Goal: Information Seeking & Learning: Learn about a topic

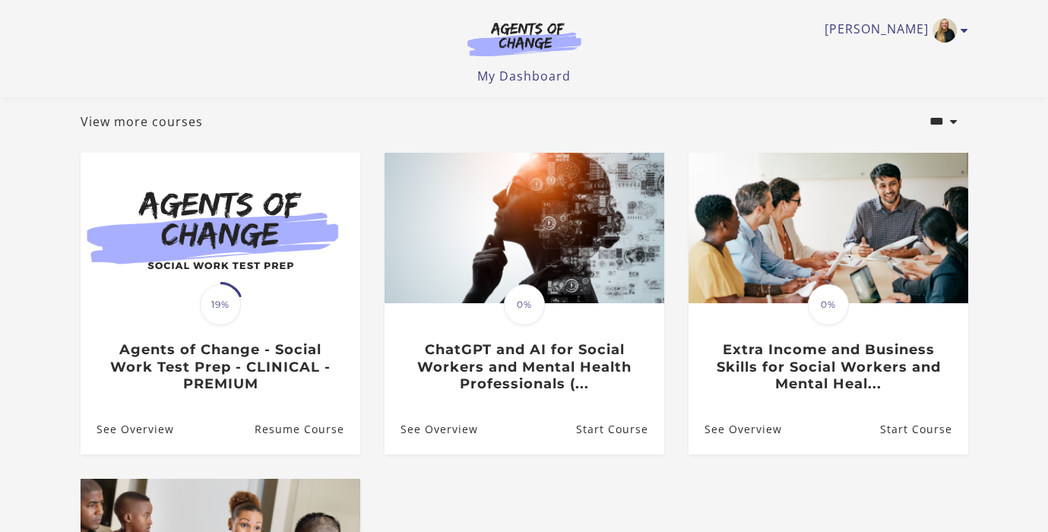
scroll to position [82, 0]
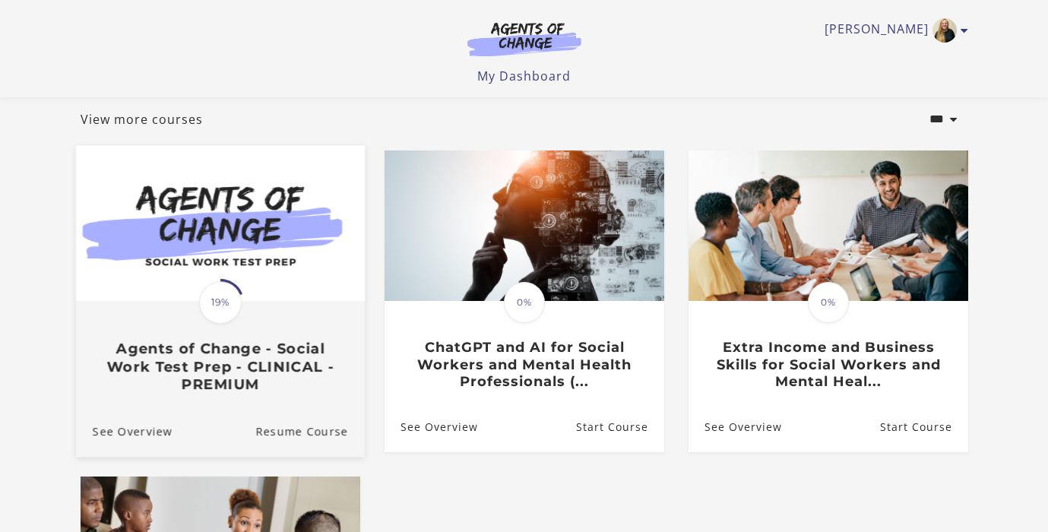
click at [306, 280] on img at bounding box center [219, 224] width 289 height 156
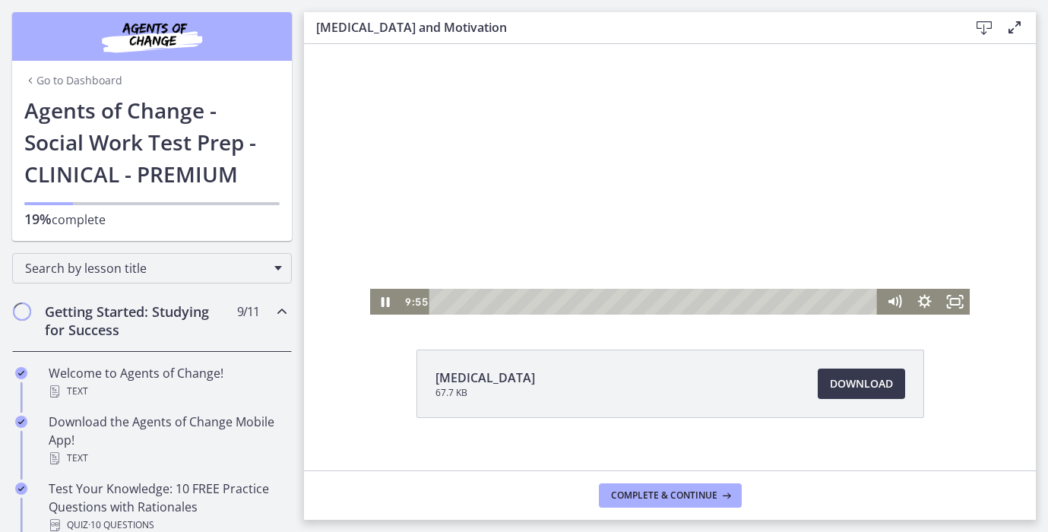
click at [478, 239] on div at bounding box center [669, 145] width 599 height 337
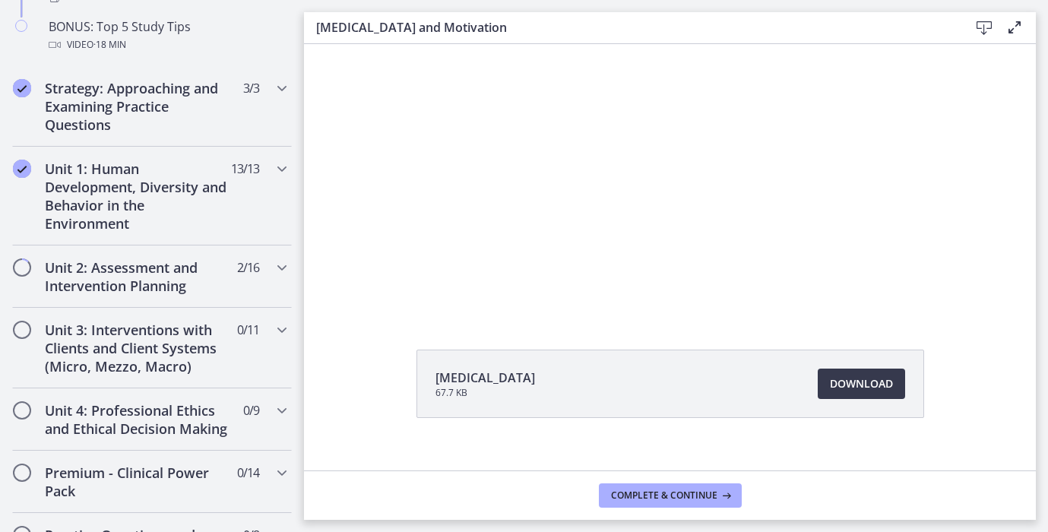
scroll to position [869, 0]
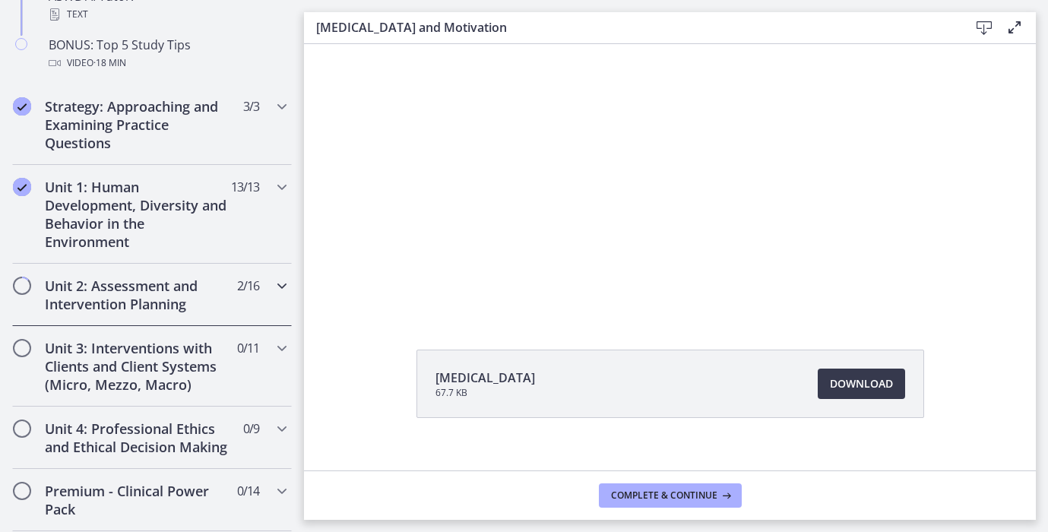
click at [164, 304] on h2 "Unit 2: Assessment and Intervention Planning" at bounding box center [137, 295] width 185 height 36
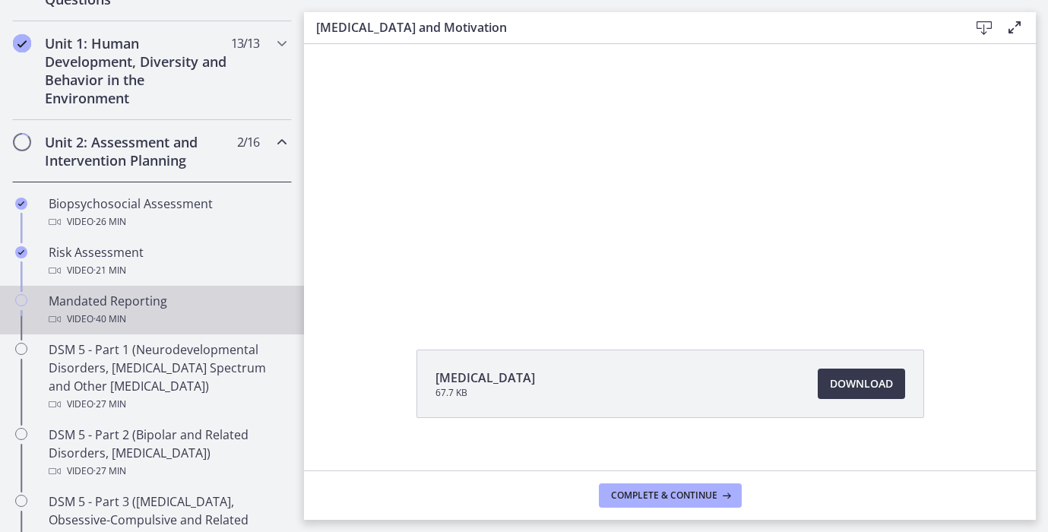
scroll to position [407, 0]
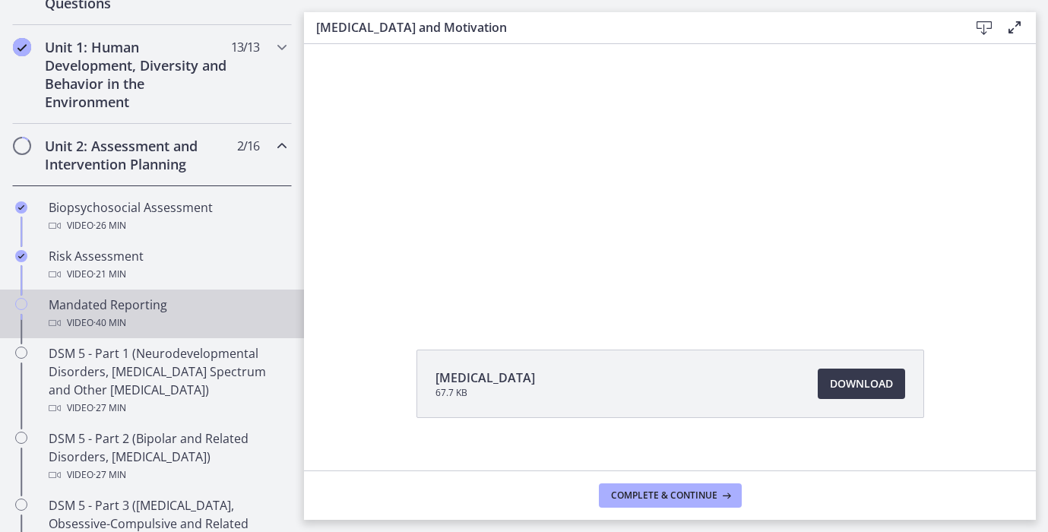
click at [165, 309] on div "Mandated Reporting Video · 40 min" at bounding box center [167, 314] width 237 height 36
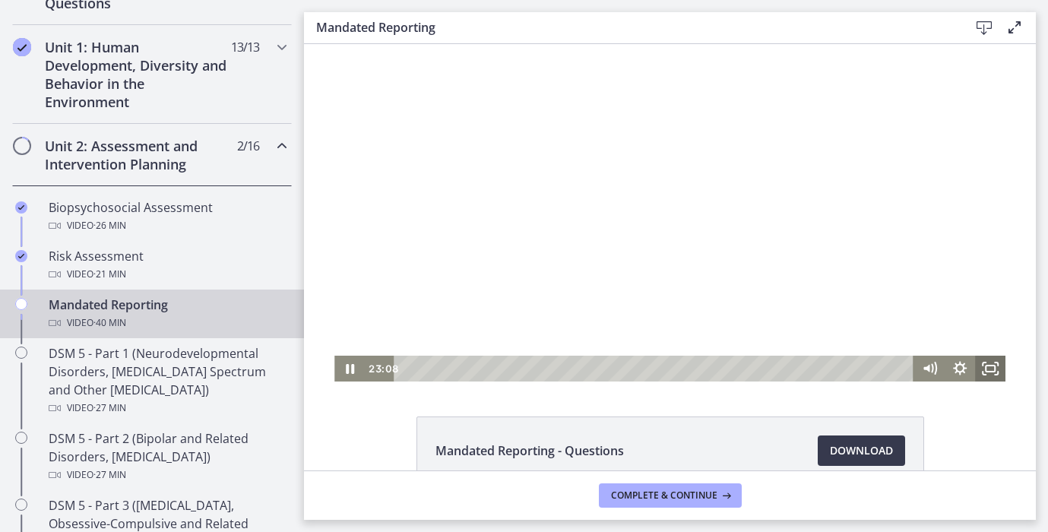
click at [992, 367] on icon "Fullscreen" at bounding box center [990, 369] width 30 height 26
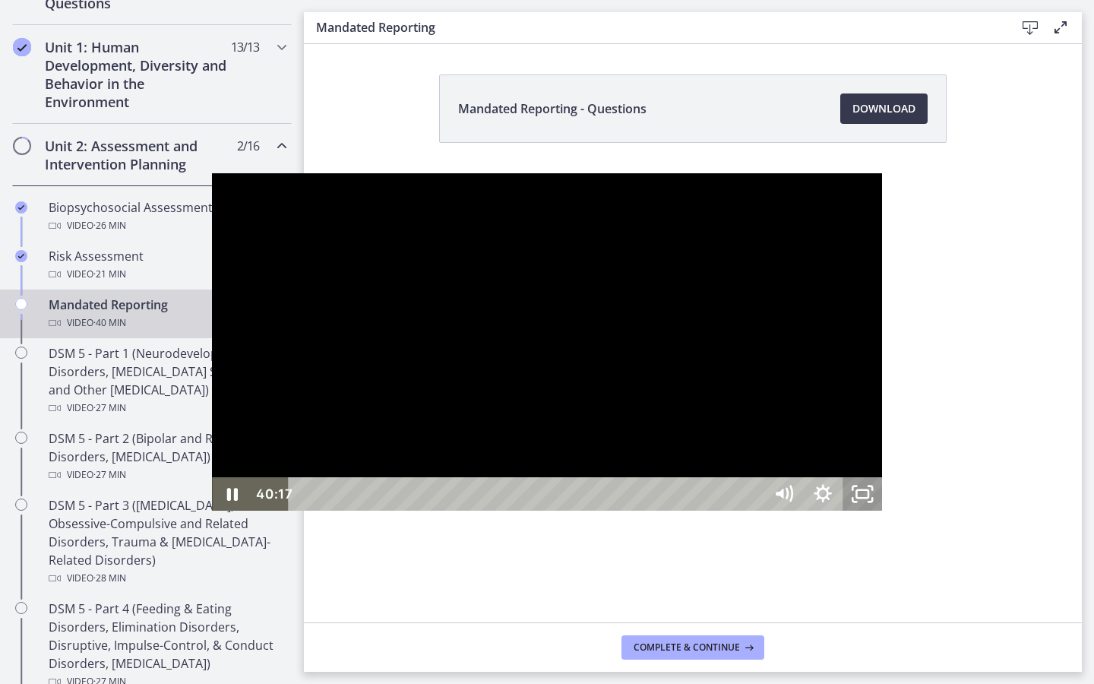
click at [882, 511] on icon "Unfullscreen" at bounding box center [863, 493] width 40 height 33
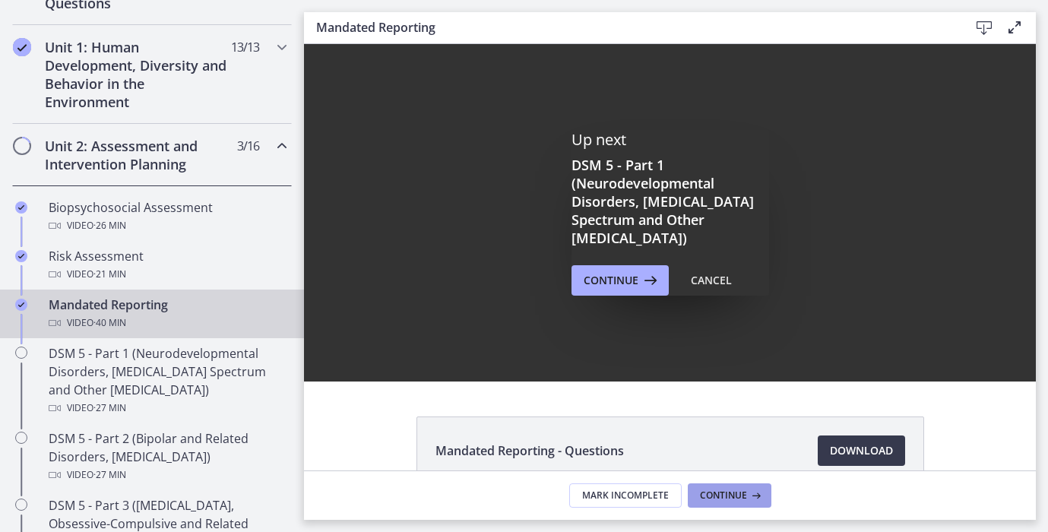
click at [739, 495] on span "Continue" at bounding box center [723, 495] width 47 height 12
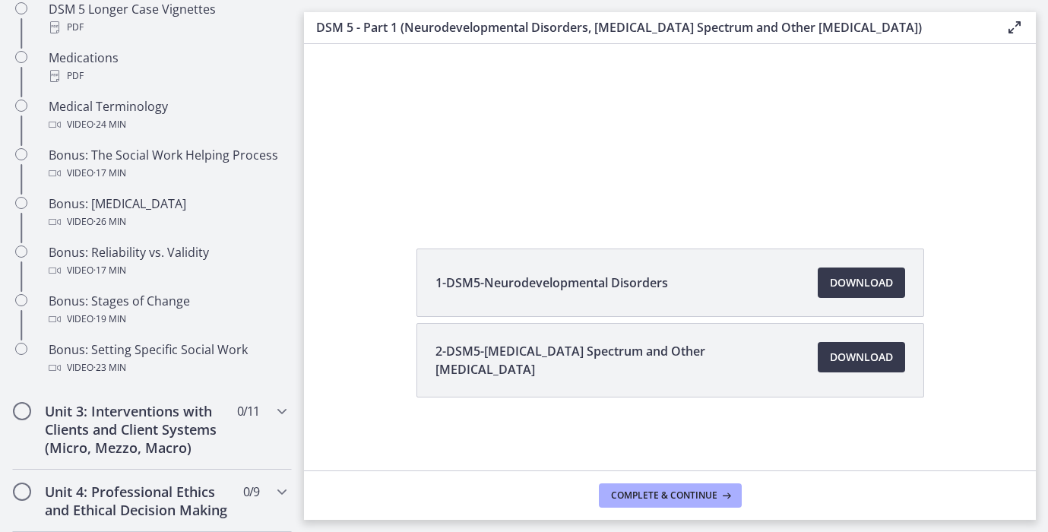
scroll to position [167, 0]
click at [892, 283] on link "Download Opens in a new window" at bounding box center [860, 283] width 87 height 30
click at [860, 368] on link "Download Opens in a new window" at bounding box center [860, 358] width 87 height 30
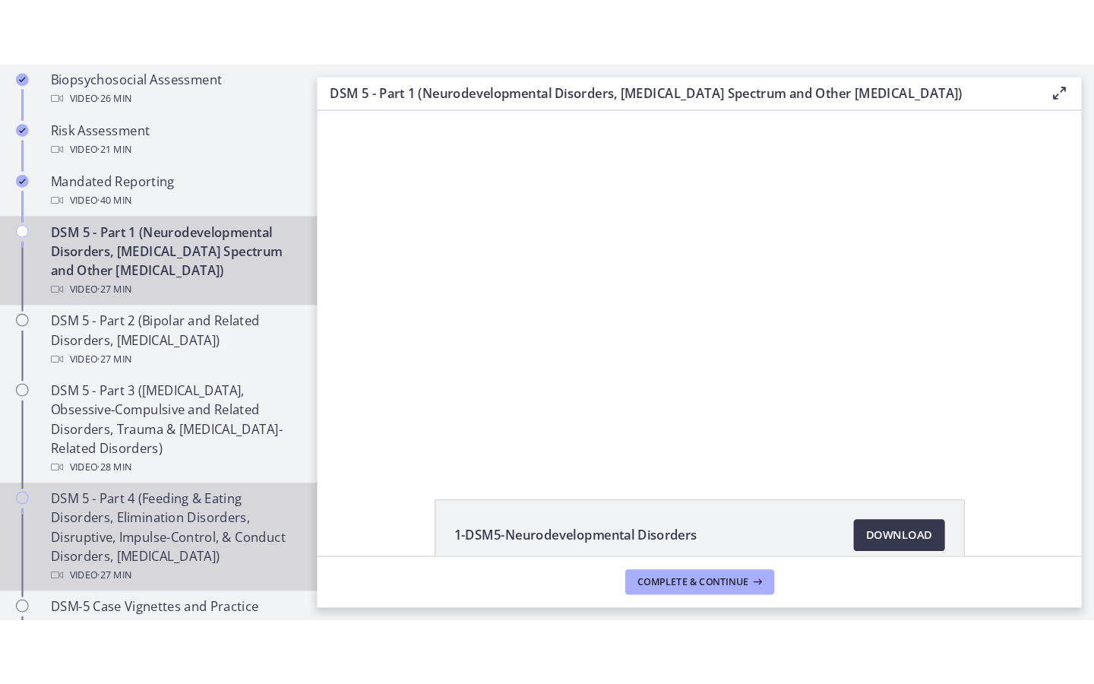
scroll to position [598, 0]
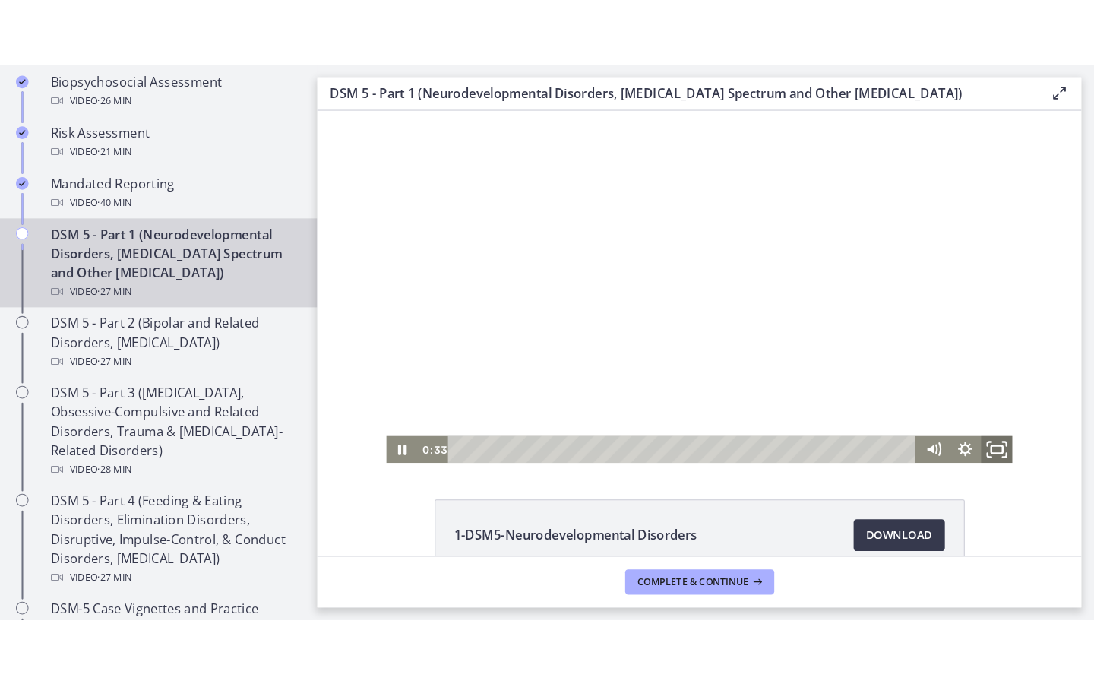
click at [971, 439] on icon "Fullscreen" at bounding box center [967, 434] width 36 height 31
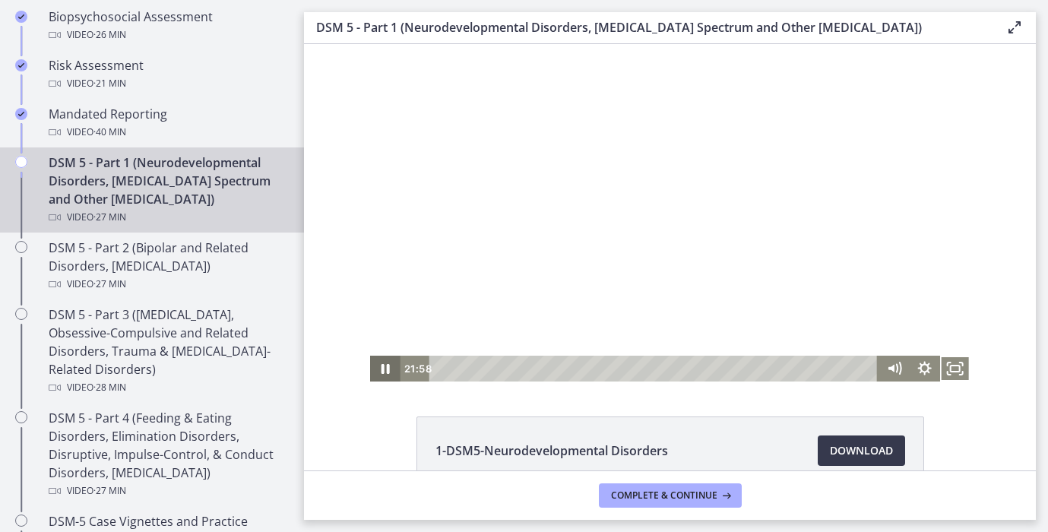
click at [387, 376] on icon "Pause" at bounding box center [385, 369] width 30 height 26
click at [602, 166] on div at bounding box center [669, 212] width 599 height 337
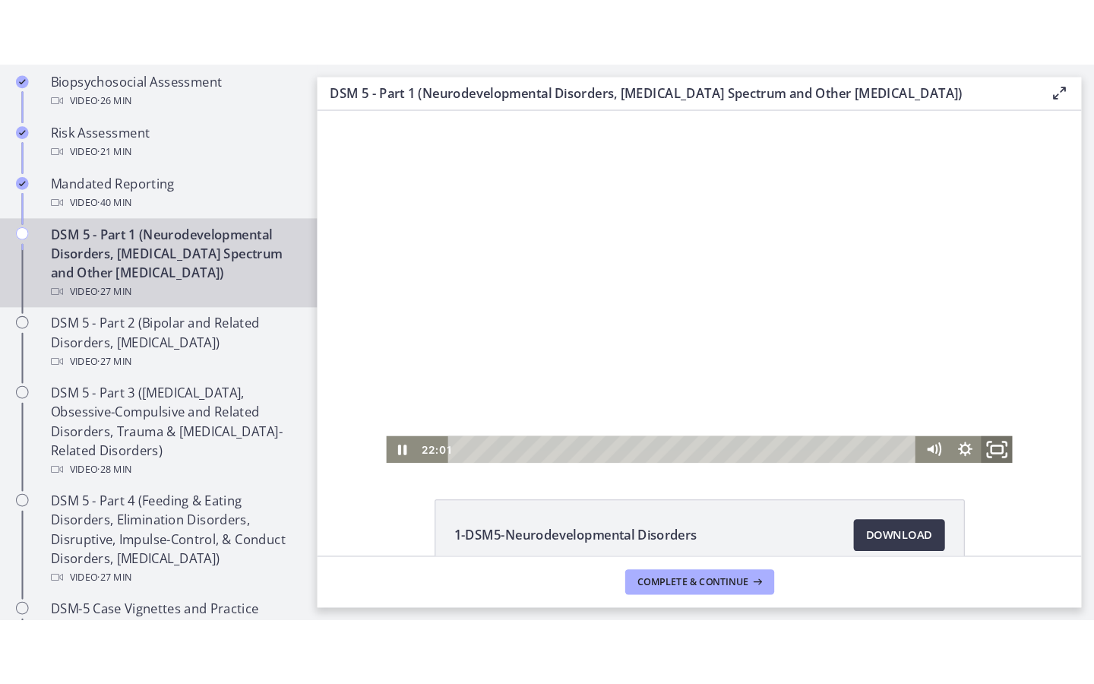
click at [963, 441] on icon "Fullscreen" at bounding box center [967, 434] width 36 height 31
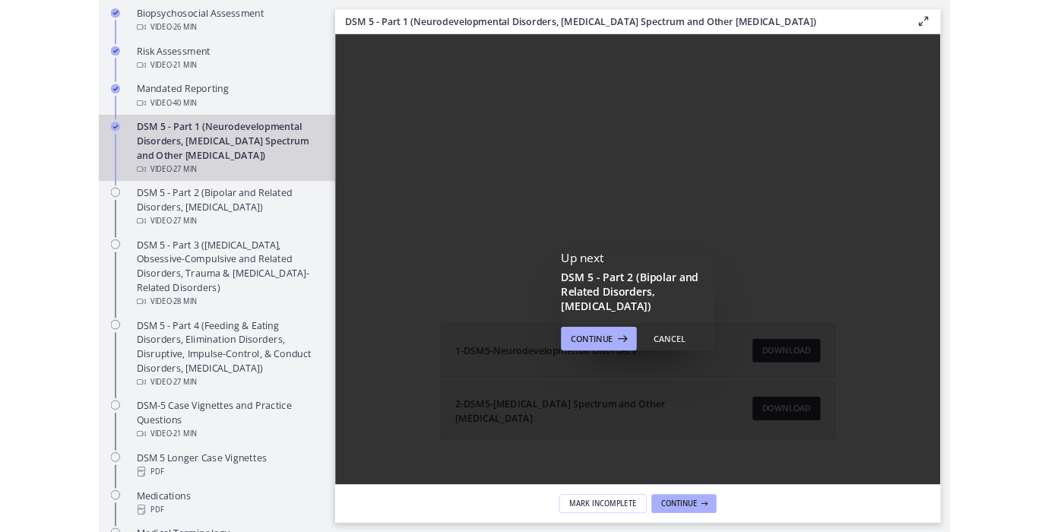
scroll to position [0, 0]
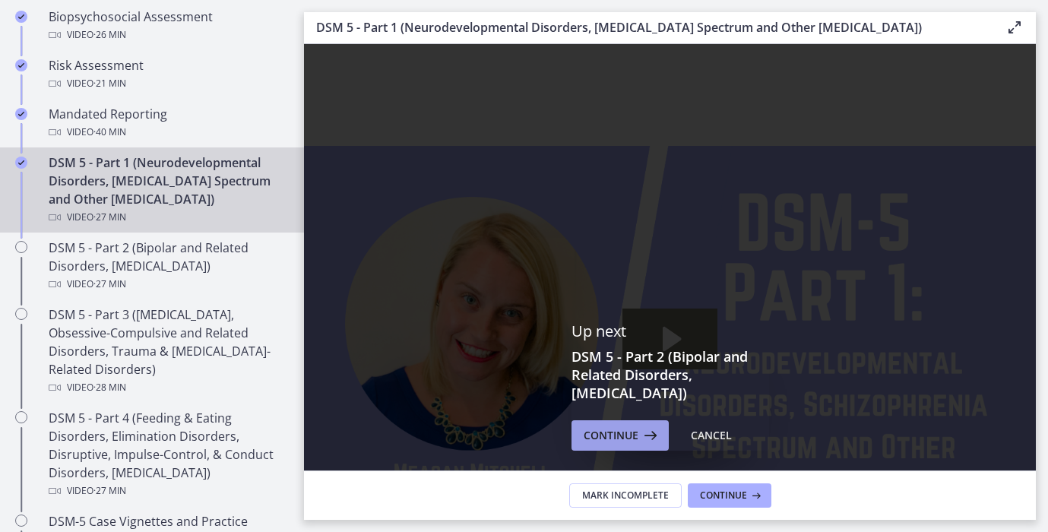
click at [633, 433] on span "Continue" at bounding box center [610, 435] width 55 height 18
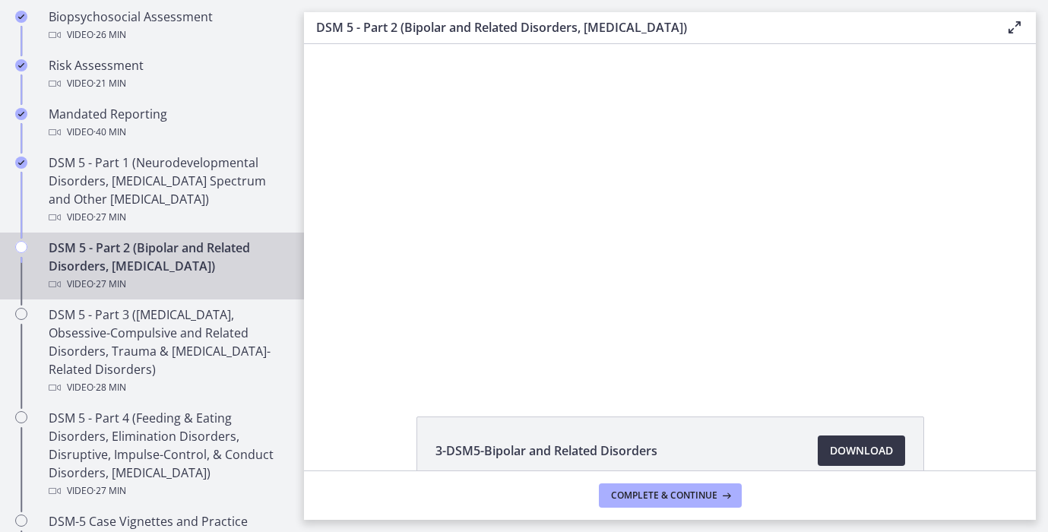
click at [849, 441] on span "Download Opens in a new window" at bounding box center [861, 450] width 63 height 18
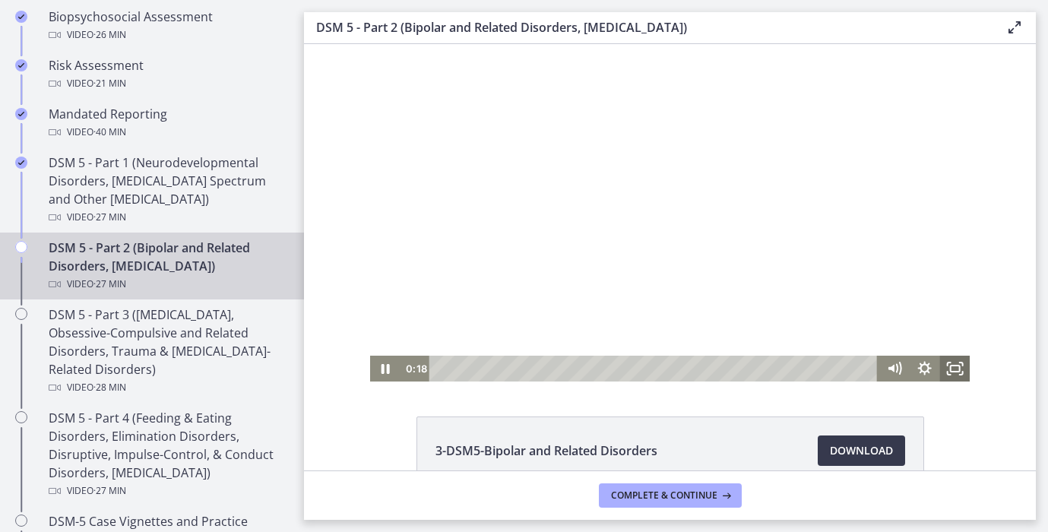
click at [966, 375] on icon "Fullscreen" at bounding box center [954, 369] width 30 height 26
click at [959, 374] on icon "Fullscreen" at bounding box center [954, 368] width 36 height 31
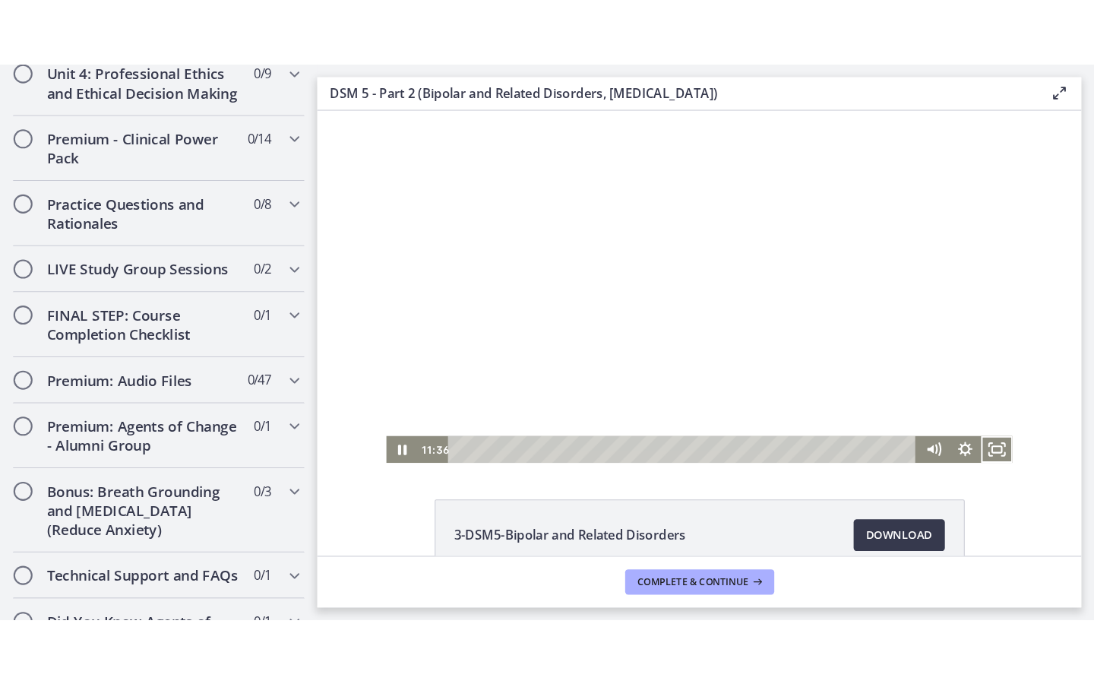
scroll to position [1718, 0]
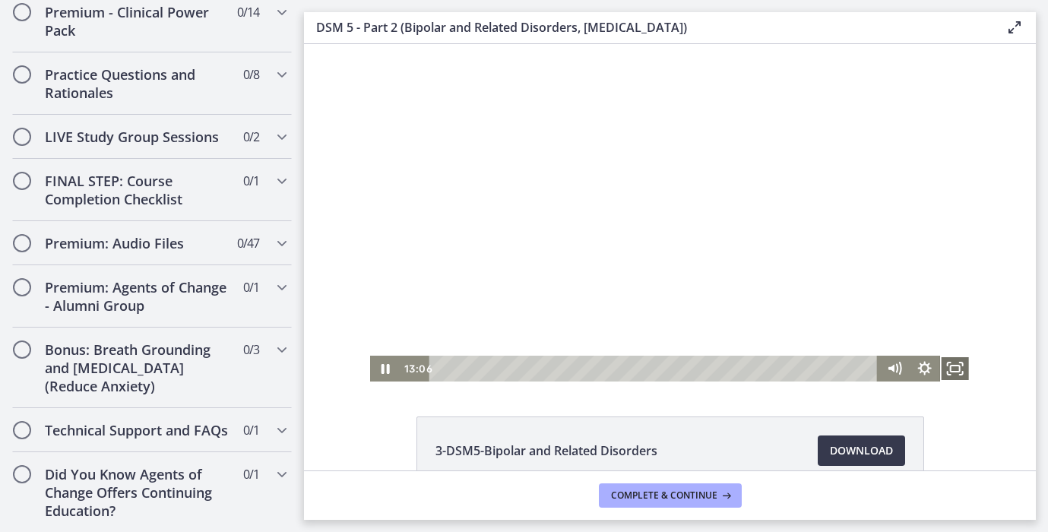
click at [948, 372] on icon "Fullscreen" at bounding box center [954, 369] width 30 height 26
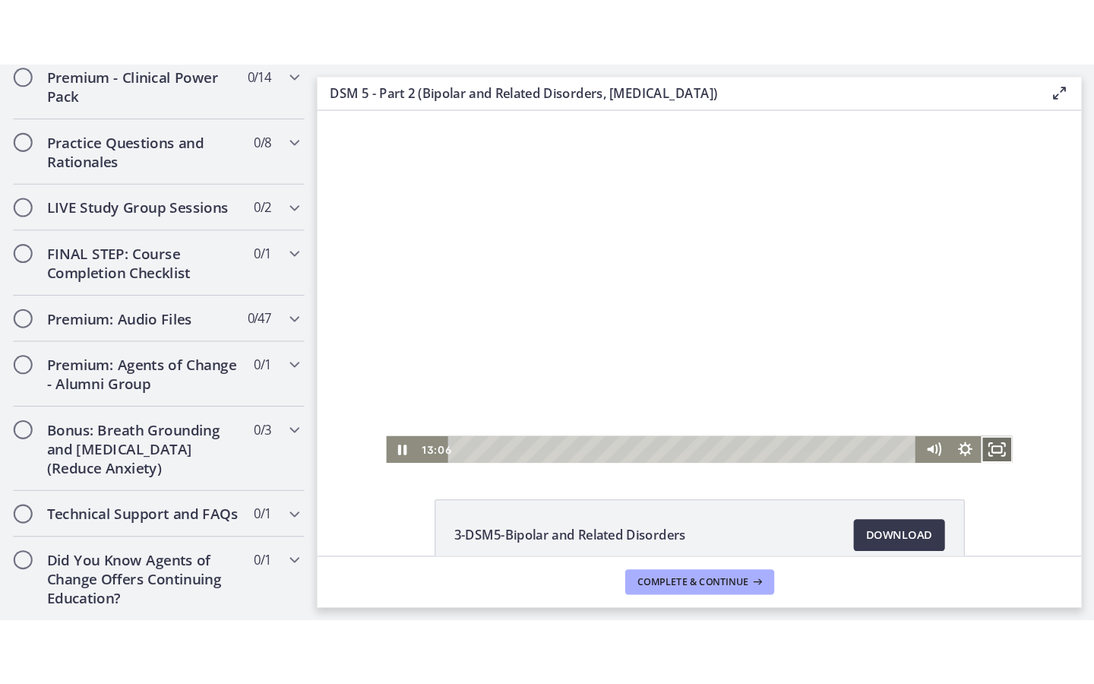
scroll to position [1567, 0]
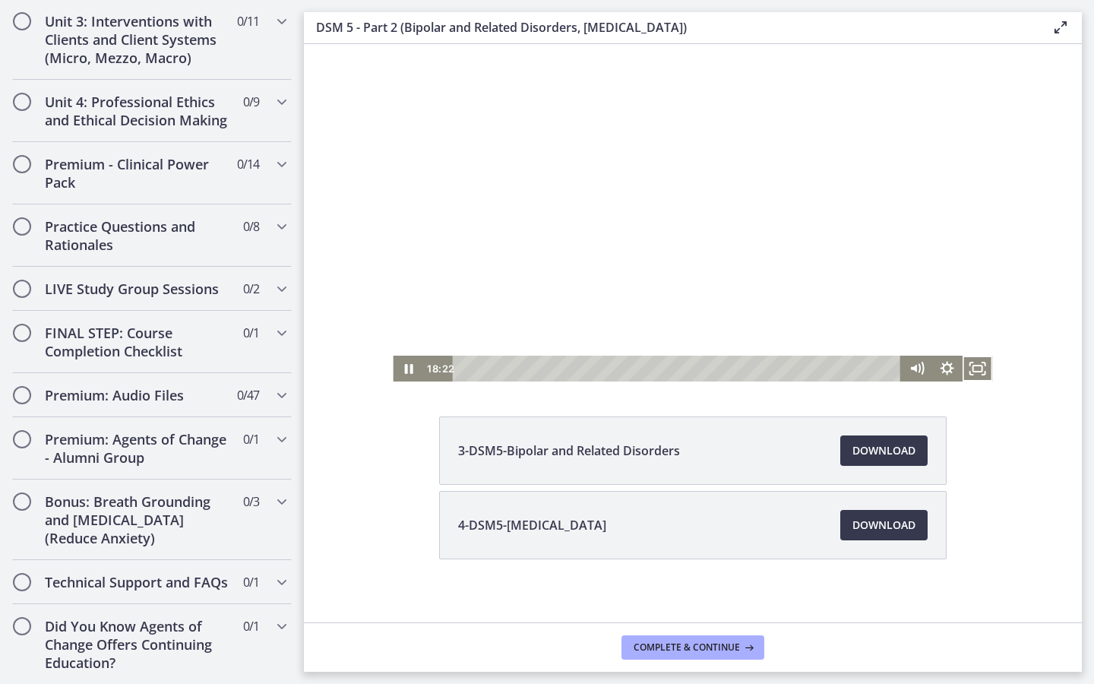
scroll to position [1718, 0]
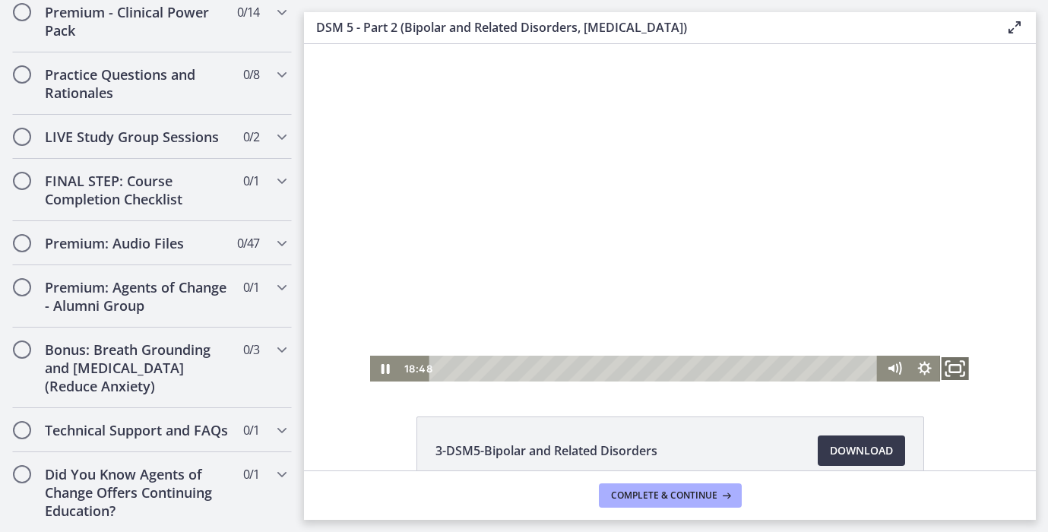
click at [965, 378] on icon "Fullscreen" at bounding box center [954, 368] width 36 height 31
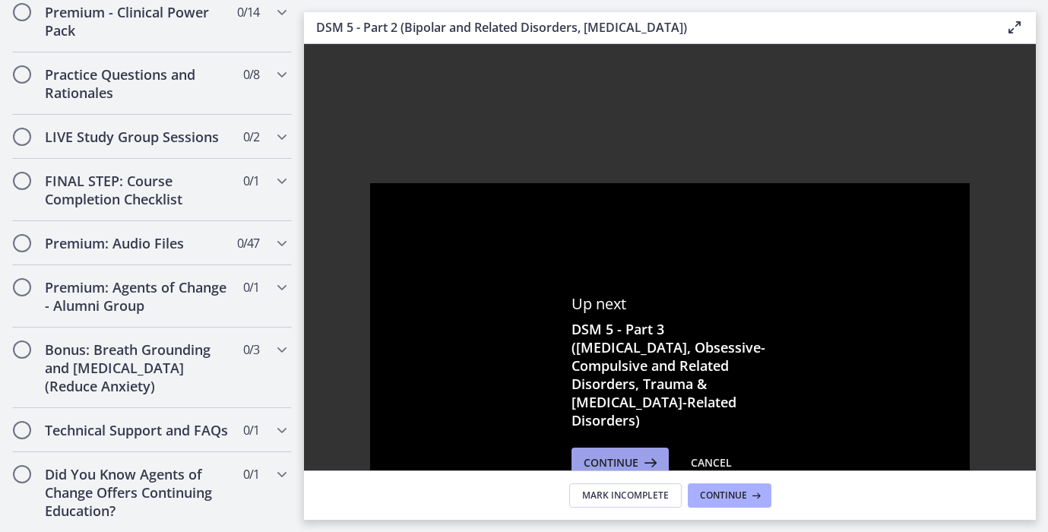
click at [622, 454] on span "Continue" at bounding box center [610, 463] width 55 height 18
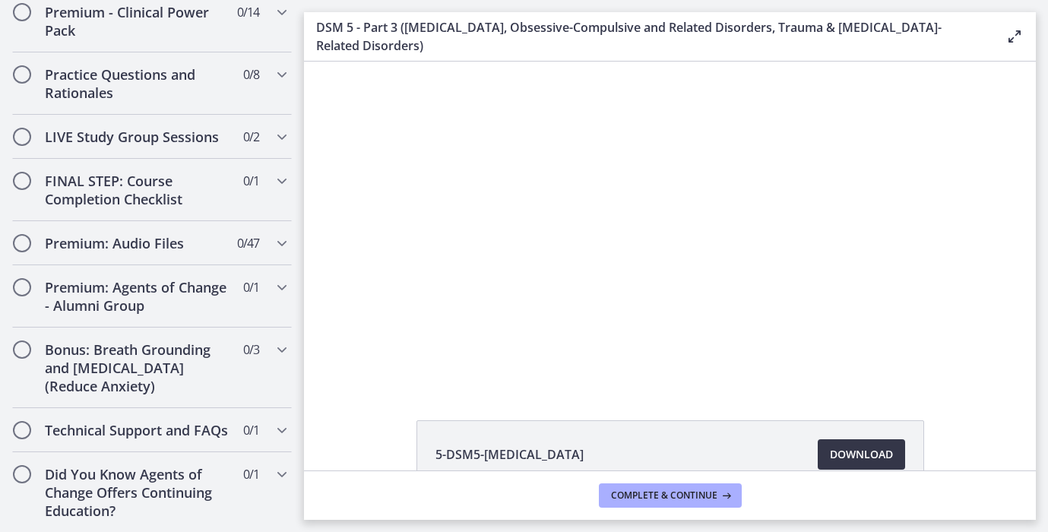
click at [870, 459] on span "Download Opens in a new window" at bounding box center [861, 454] width 63 height 18
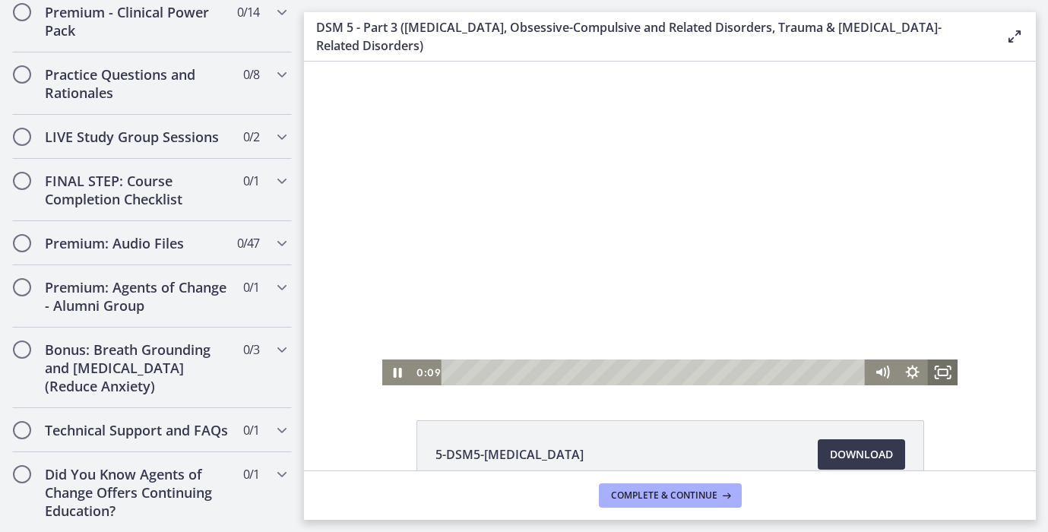
click at [937, 369] on rect "Fullscreen" at bounding box center [941, 372] width 9 height 6
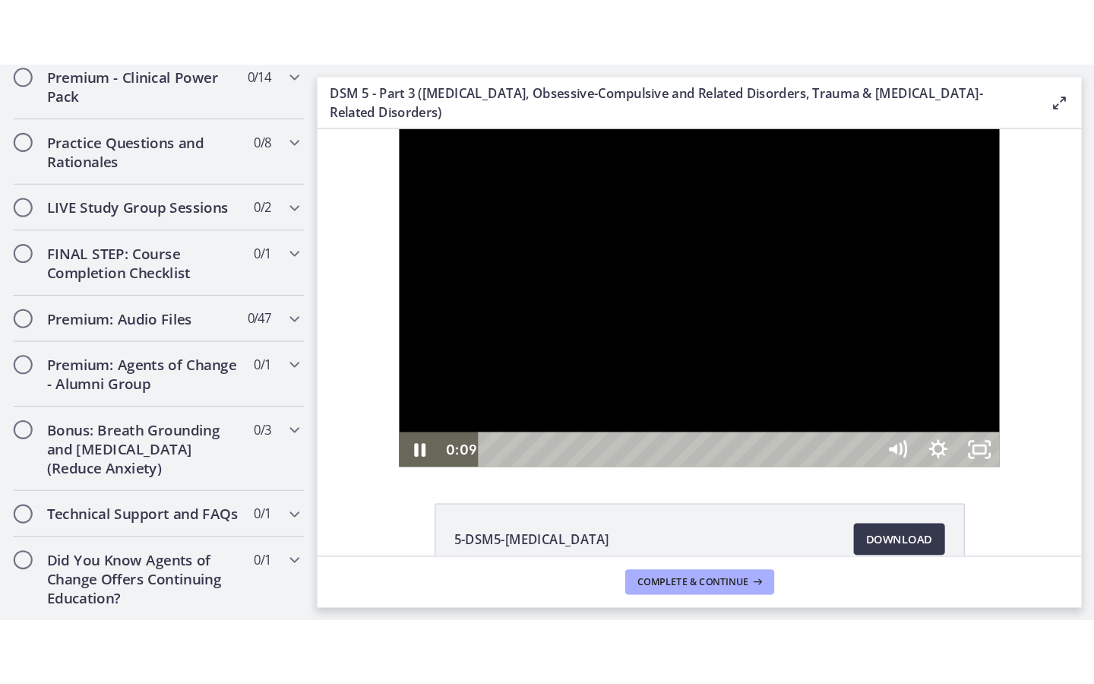
scroll to position [1567, 0]
